Goal: Register for event/course

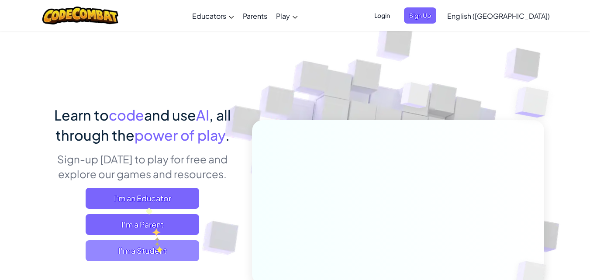
click at [157, 249] on span "I'm a Student" at bounding box center [143, 250] width 114 height 21
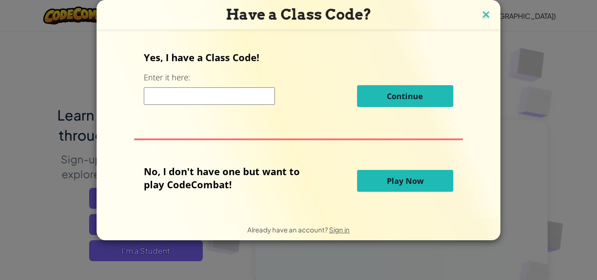
click at [480, 15] on img at bounding box center [485, 15] width 11 height 13
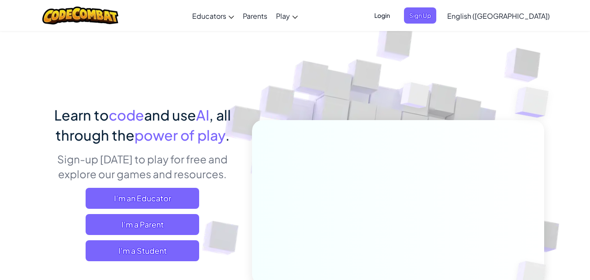
click at [437, 15] on span "Sign Up" at bounding box center [420, 15] width 32 height 16
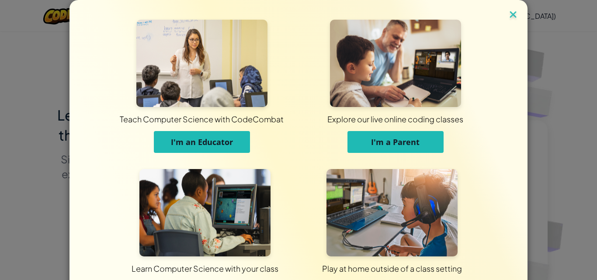
click at [515, 17] on img at bounding box center [512, 15] width 11 height 13
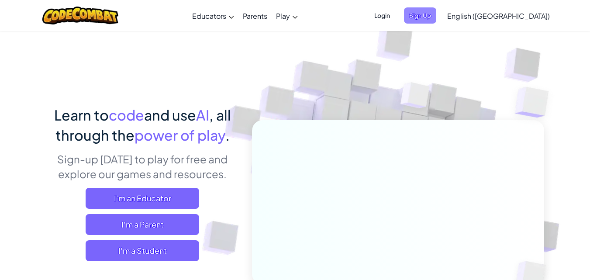
click at [437, 14] on span "Sign Up" at bounding box center [420, 15] width 32 height 16
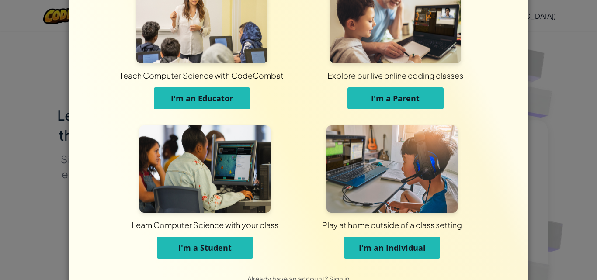
scroll to position [26, 0]
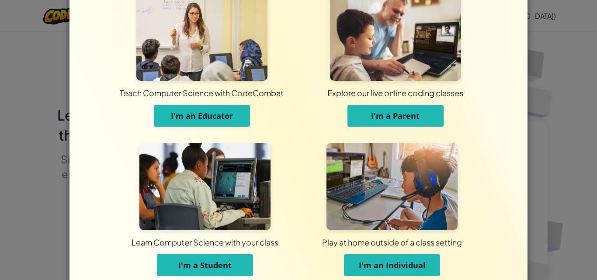
click at [537, 68] on div "Teach Computer Science with CodeCombat I'm an Educator Explore our live online …" at bounding box center [298, 140] width 597 height 280
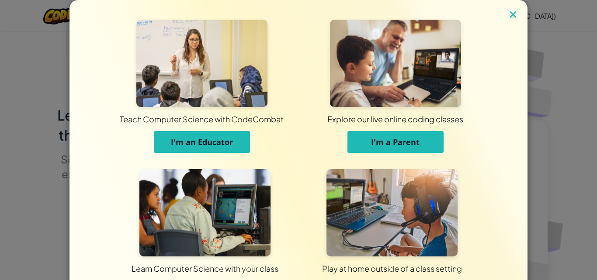
click at [513, 12] on img at bounding box center [512, 15] width 11 height 13
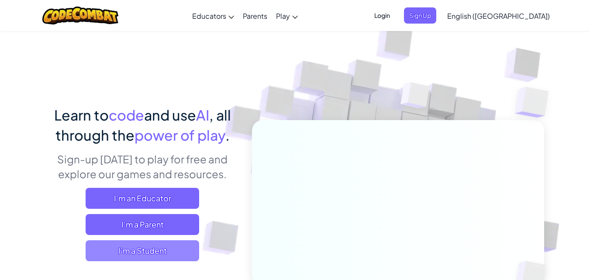
click at [175, 261] on span "I'm a Student" at bounding box center [143, 250] width 114 height 21
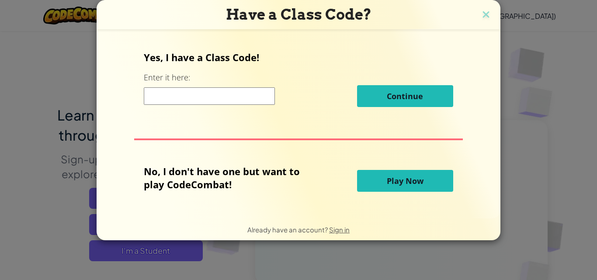
click at [380, 182] on button "Play Now" at bounding box center [405, 181] width 96 height 22
click at [388, 182] on span "Play Now" at bounding box center [405, 181] width 37 height 10
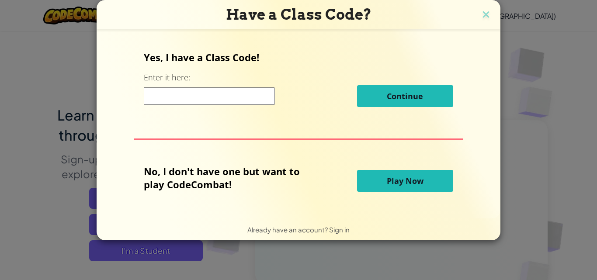
click at [388, 182] on span "Play Now" at bounding box center [405, 181] width 37 height 10
click at [414, 183] on span "Play Now" at bounding box center [405, 181] width 37 height 10
click at [409, 182] on span "Play Now" at bounding box center [405, 181] width 37 height 10
click at [404, 180] on span "Play Now" at bounding box center [405, 181] width 37 height 10
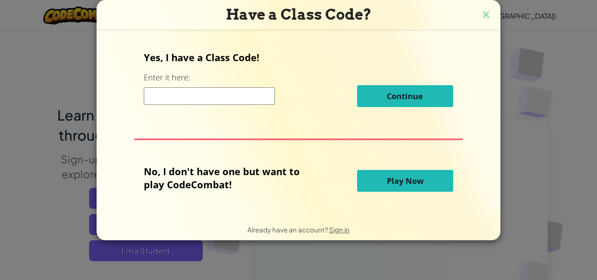
click at [403, 180] on span "Play Now" at bounding box center [405, 181] width 37 height 10
click at [196, 102] on input at bounding box center [209, 95] width 131 height 17
type input "ZapBusRight"
click at [382, 174] on button "Play Now" at bounding box center [405, 181] width 96 height 22
click at [399, 93] on span "Continue" at bounding box center [405, 96] width 36 height 10
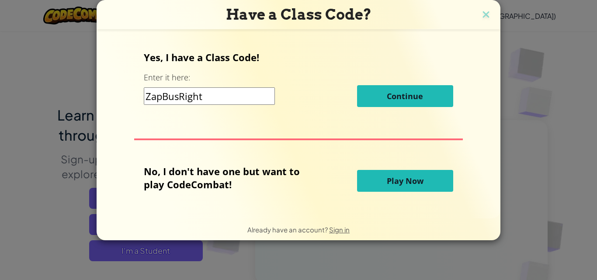
click at [399, 93] on span "Continue" at bounding box center [405, 96] width 36 height 10
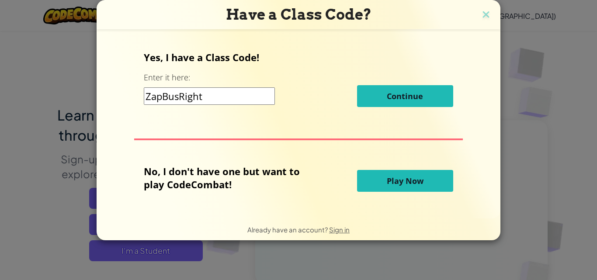
click at [399, 93] on span "Continue" at bounding box center [405, 96] width 36 height 10
click at [400, 92] on span "Continue" at bounding box center [405, 96] width 36 height 10
click at [408, 92] on span "Continue" at bounding box center [405, 96] width 36 height 10
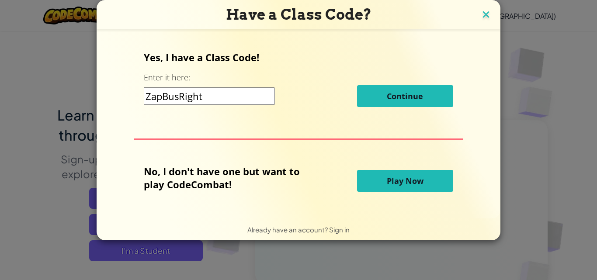
click at [488, 19] on img at bounding box center [485, 15] width 11 height 13
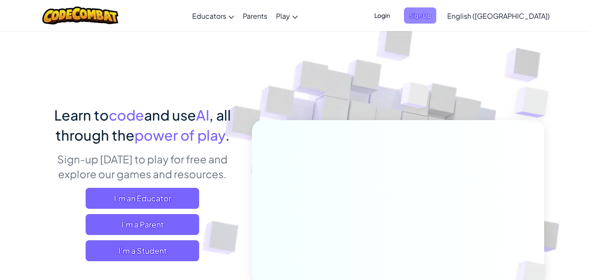
click at [437, 21] on span "Sign Up" at bounding box center [420, 15] width 32 height 16
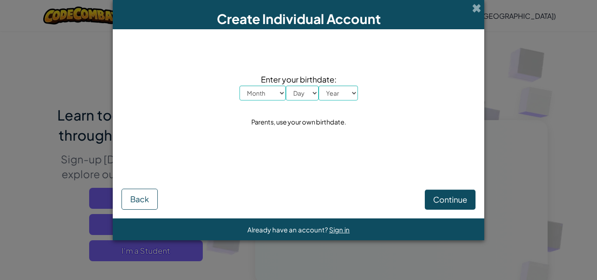
drag, startPoint x: 524, startPoint y: 73, endPoint x: 483, endPoint y: 35, distance: 55.7
click at [520, 69] on div "Create Individual Account Enter your birthdate: Month January February March Ap…" at bounding box center [298, 140] width 597 height 280
click at [132, 194] on span "Back" at bounding box center [139, 199] width 19 height 10
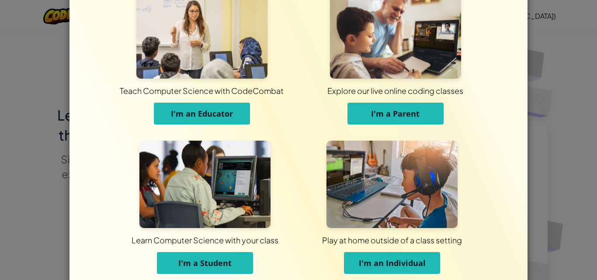
scroll to position [44, 0]
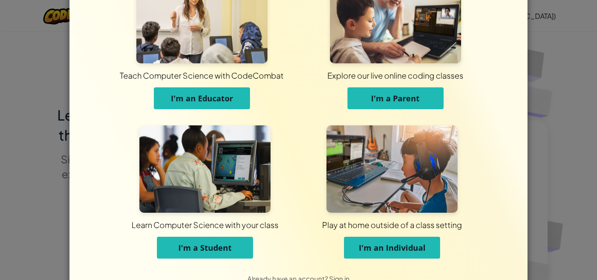
click at [216, 243] on span "I'm a Student" at bounding box center [204, 248] width 53 height 10
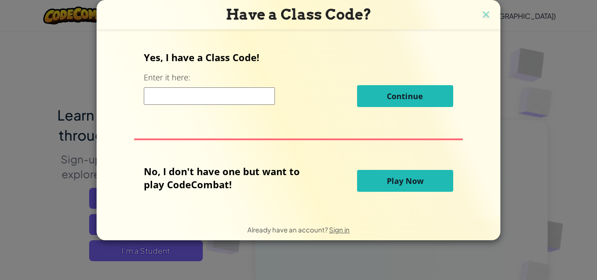
scroll to position [0, 0]
click at [422, 184] on span "Play Now" at bounding box center [405, 181] width 37 height 10
